Goal: Transaction & Acquisition: Purchase product/service

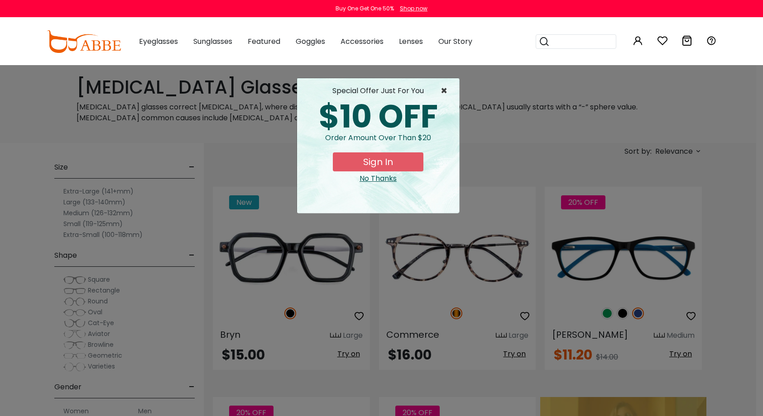
click at [445, 88] on span "×" at bounding box center [445, 91] width 11 height 11
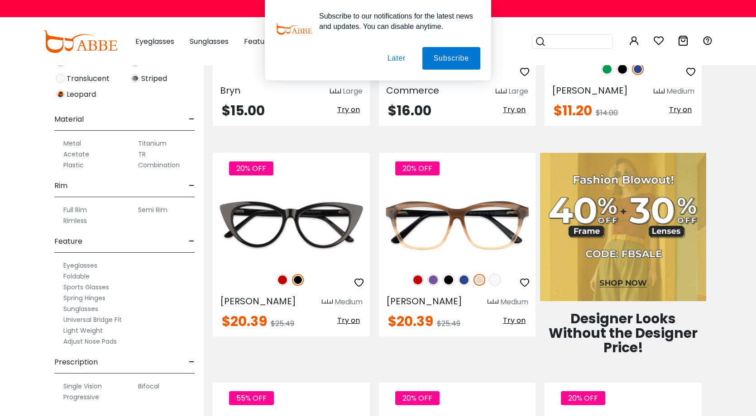
scroll to position [248, 0]
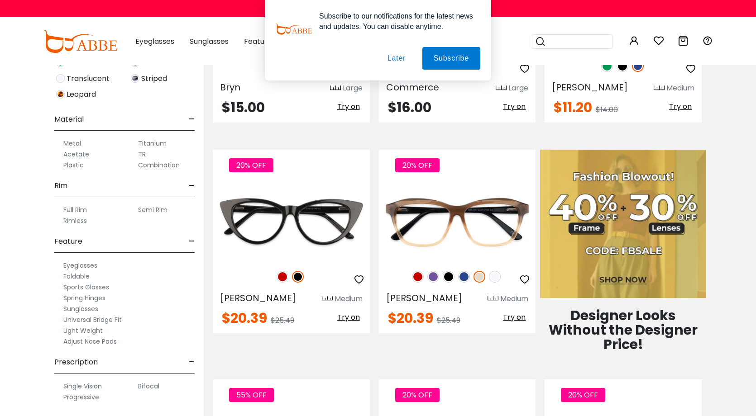
click at [88, 385] on label "Single Vision" at bounding box center [82, 386] width 38 height 11
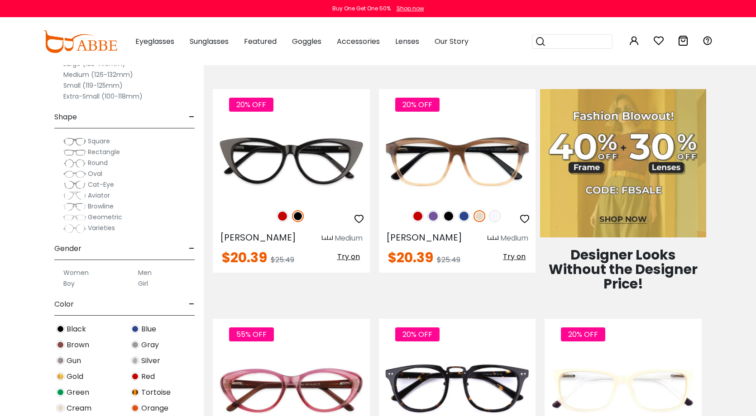
scroll to position [310, 0]
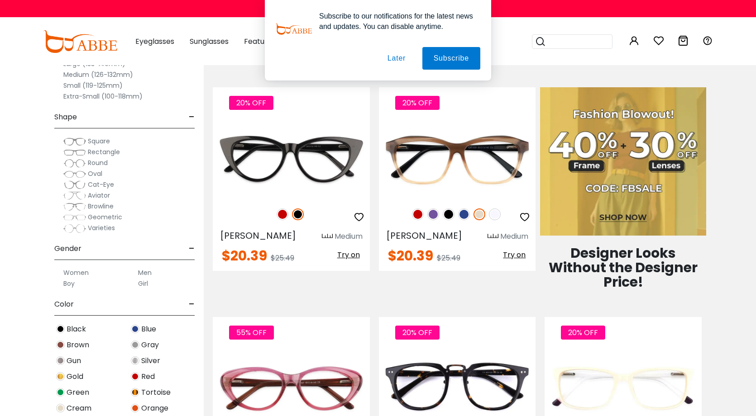
click at [151, 272] on label "Men" at bounding box center [145, 272] width 14 height 11
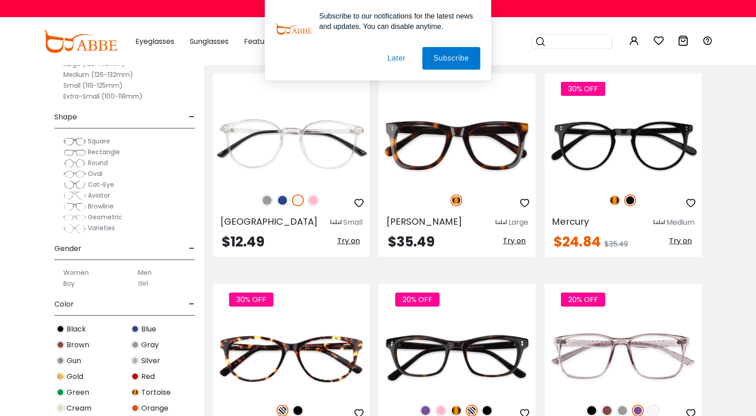
scroll to position [2247, 0]
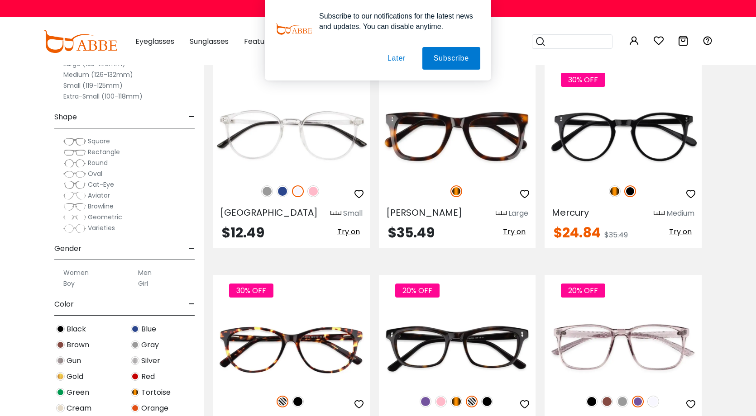
click at [28, 171] on div "Clear All (2) Size - Extra-Large (141+mm) Large (133-140mm) Medium (126-132mm) …" at bounding box center [102, 201] width 204 height 430
click at [99, 141] on span "Square" at bounding box center [99, 141] width 22 height 9
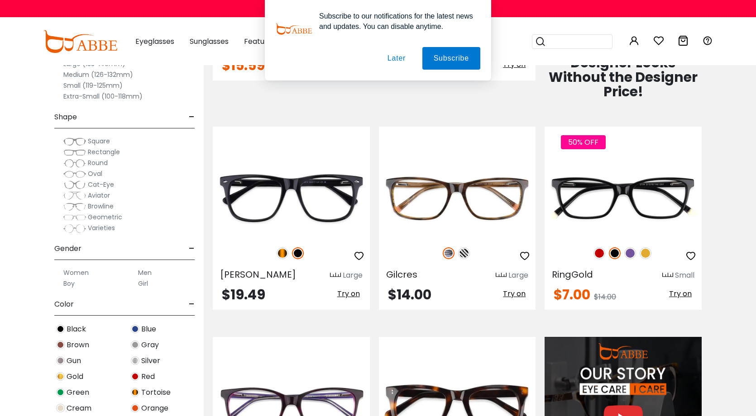
scroll to position [429, 0]
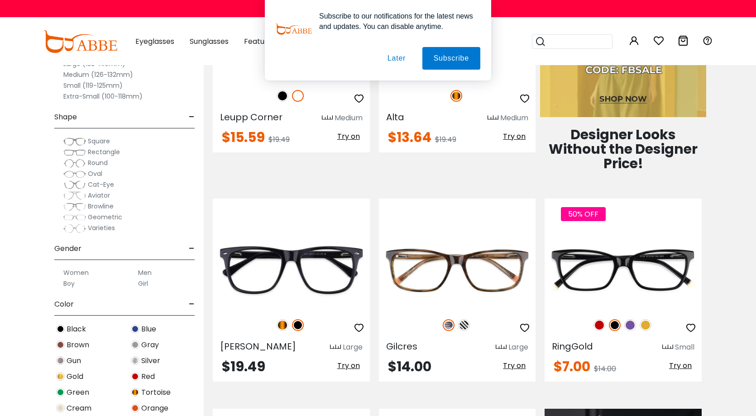
click at [101, 76] on div "Subscribe to our notifications for the latest news and updates. You can disable…" at bounding box center [378, 40] width 756 height 81
click at [92, 74] on div "Subscribe to our notifications for the latest news and updates. You can disable…" at bounding box center [378, 40] width 756 height 81
click at [79, 76] on div "Subscribe to our notifications for the latest news and updates. You can disable…" at bounding box center [378, 40] width 756 height 81
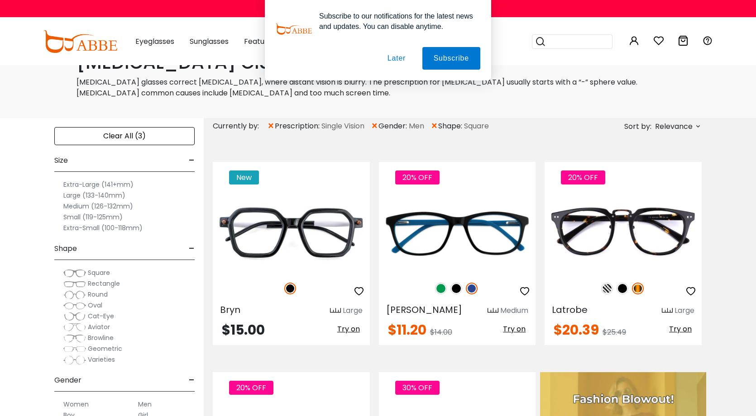
scroll to position [0, 0]
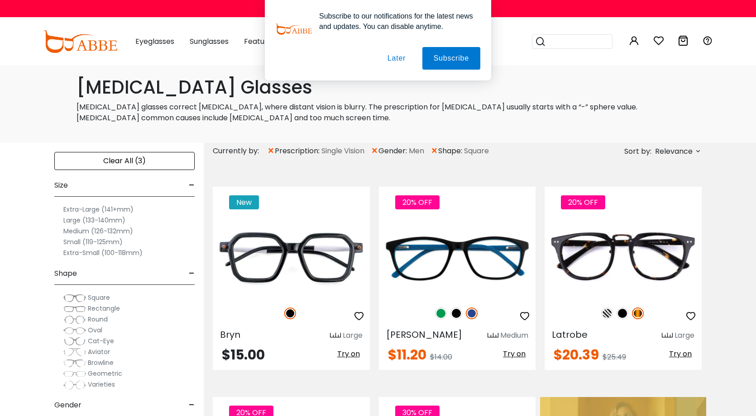
click at [74, 233] on label "Medium (126-132mm)" at bounding box center [98, 231] width 70 height 11
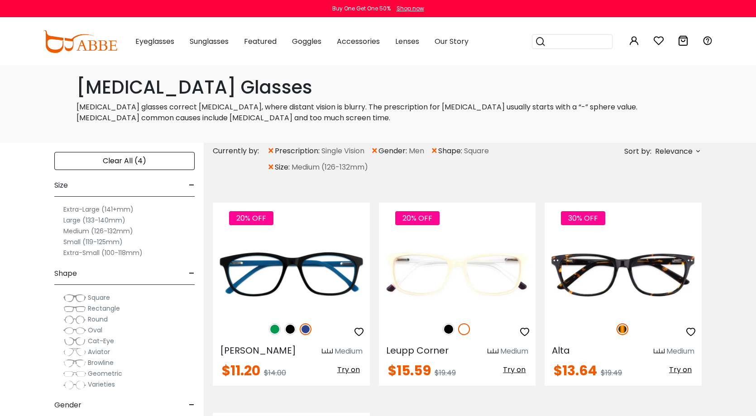
click at [86, 220] on label "Large (133-140mm)" at bounding box center [94, 220] width 62 height 11
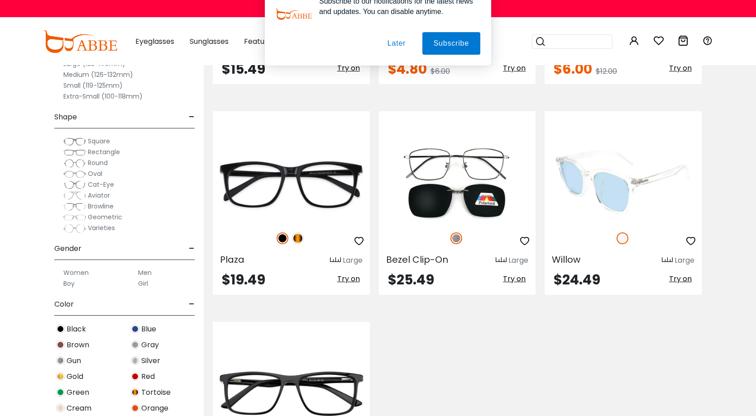
scroll to position [1360, 0]
